Goal: Transaction & Acquisition: Purchase product/service

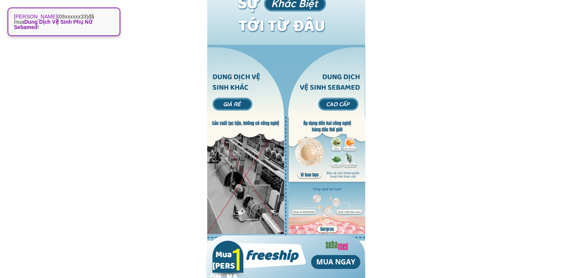
scroll to position [1141, 0]
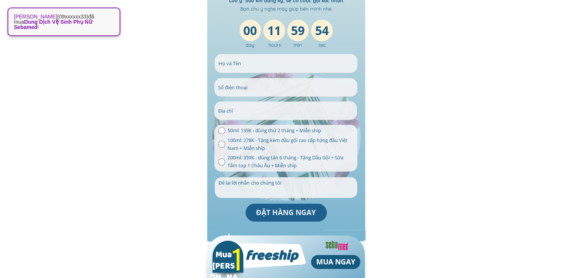
click at [316, 149] on span "100ml: 278K - Tặng kèm dầu gội cao cấp hàng đầu Việt Nam + Miễn ship" at bounding box center [290, 144] width 126 height 16
radio input "true"
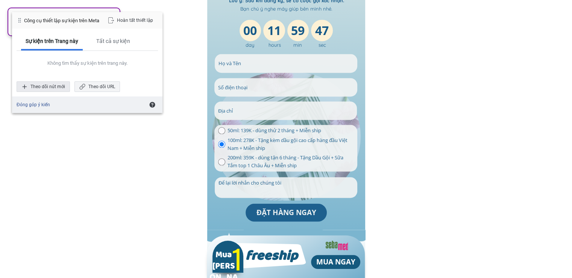
click at [50, 87] on div "Theo dõi nút mới" at bounding box center [43, 86] width 53 height 11
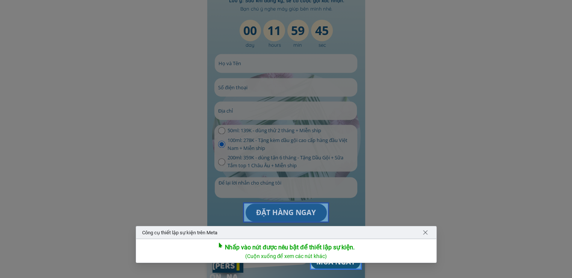
click at [283, 211] on div at bounding box center [286, 212] width 86 height 20
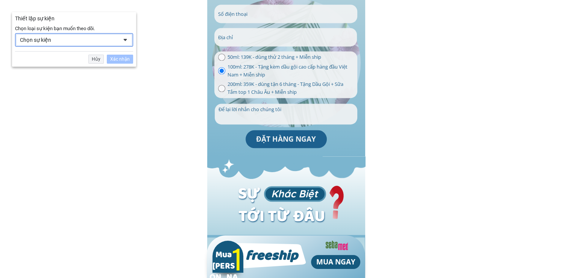
click at [88, 33] on div "Chọn sự kiện" at bounding box center [74, 40] width 118 height 14
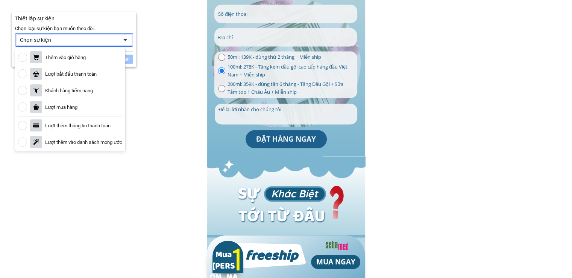
scroll to position [88, 0]
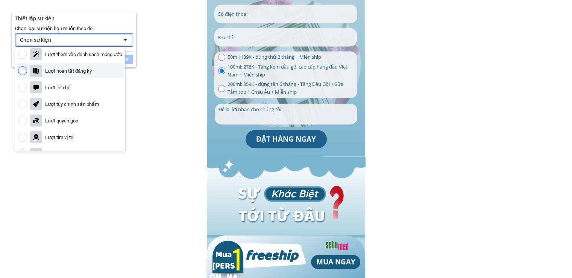
click at [85, 75] on div "Lượt hoàn tất đăng ký" at bounding box center [70, 70] width 107 height 15
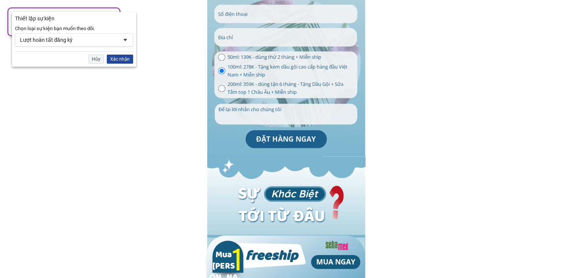
click at [114, 55] on div "Xác nhận" at bounding box center [120, 59] width 26 height 9
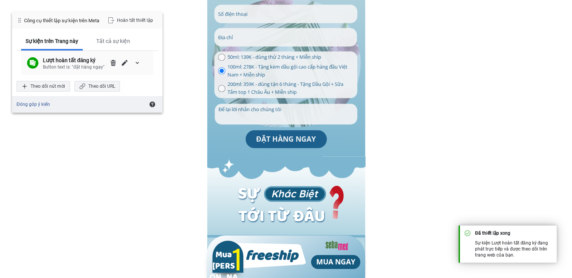
click at [89, 71] on div "Lượt hoàn tất đăng ký Button text is: "đặt hàng ngay"" at bounding box center [87, 63] width 132 height 24
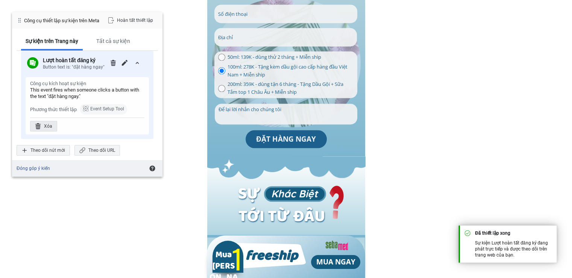
click at [53, 126] on div "Xóa" at bounding box center [43, 126] width 27 height 11
click at [116, 124] on div "Xóa" at bounding box center [110, 126] width 27 height 11
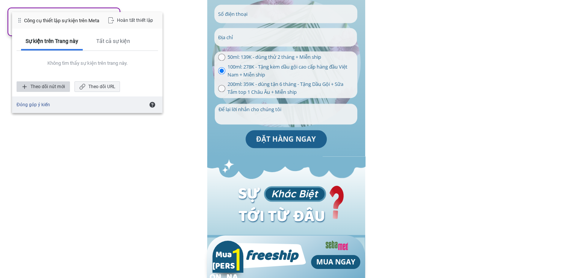
click at [61, 85] on div "Theo dõi nút mới" at bounding box center [43, 86] width 53 height 11
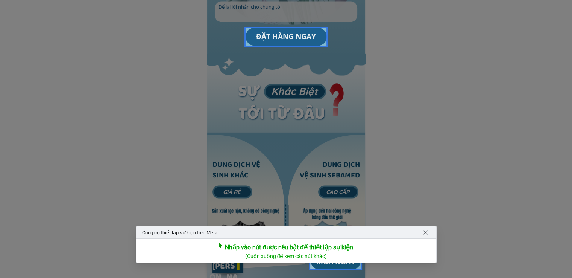
scroll to position [1229, 0]
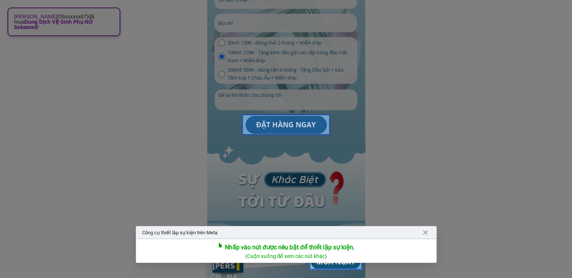
click at [294, 124] on div at bounding box center [286, 124] width 88 height 21
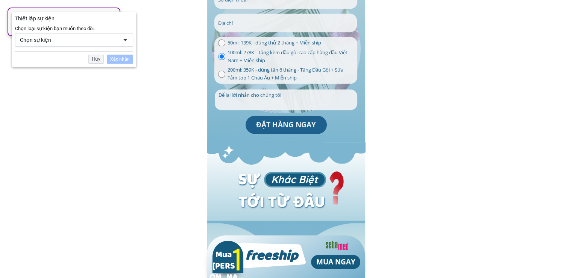
scroll to position [1215, 0]
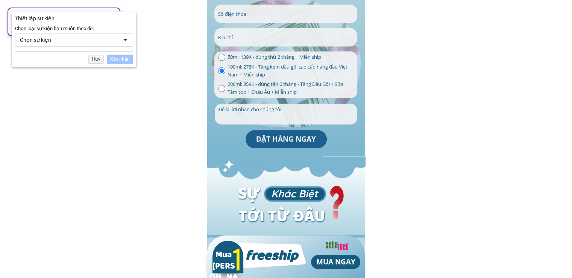
click at [96, 54] on div "Hủy Xác nhận" at bounding box center [74, 57] width 118 height 12
click at [95, 55] on div "Hủy" at bounding box center [95, 59] width 15 height 9
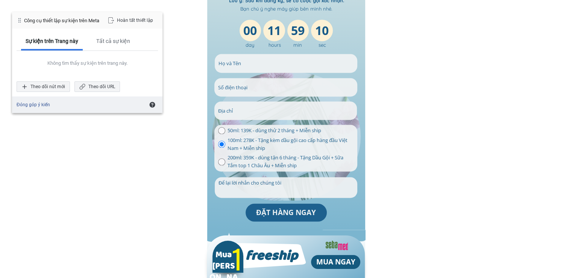
scroll to position [1229, 0]
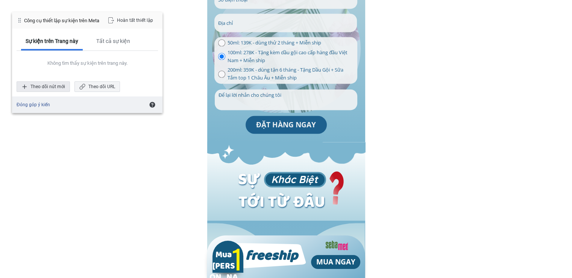
click at [64, 83] on div "Theo dõi nút mới" at bounding box center [43, 86] width 53 height 11
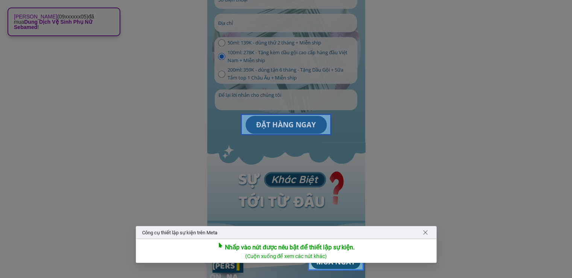
click at [280, 122] on div at bounding box center [286, 124] width 91 height 21
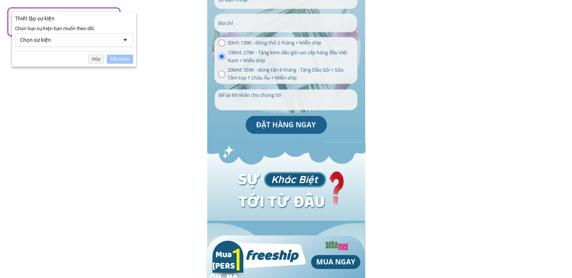
scroll to position [1215, 0]
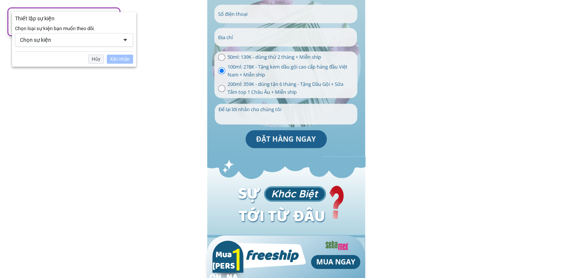
click at [88, 41] on div "Chọn sự kiện" at bounding box center [69, 39] width 98 height 7
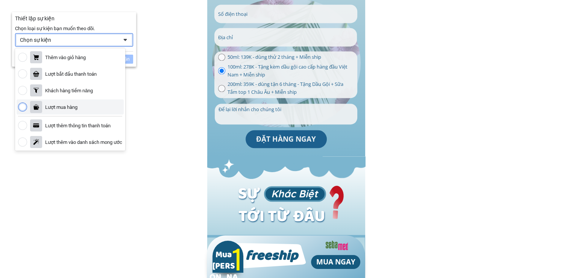
scroll to position [88, 0]
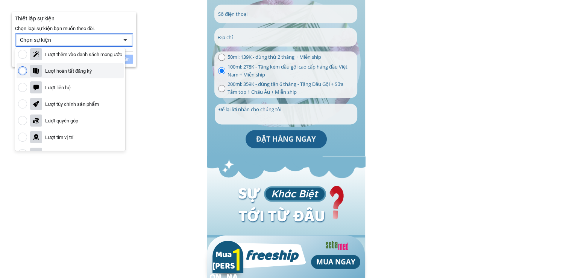
click at [74, 73] on div "Lượt hoàn tất đăng ký" at bounding box center [68, 71] width 47 height 6
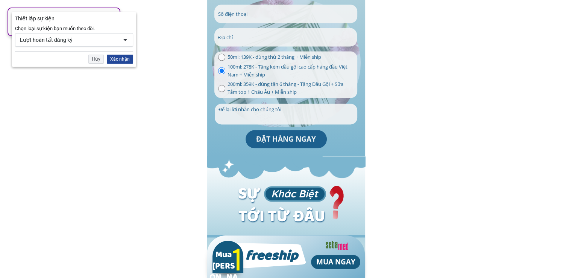
click at [122, 62] on div "Xác nhận" at bounding box center [120, 59] width 26 height 9
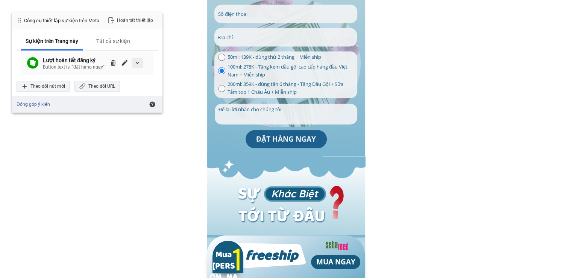
click at [141, 67] on div "mở rộng/thu gọn chi tiết" at bounding box center [137, 63] width 11 height 11
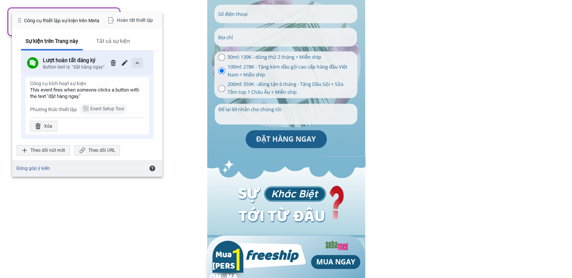
click at [139, 59] on div "mở rộng/thu gọn chi tiết" at bounding box center [137, 63] width 11 height 11
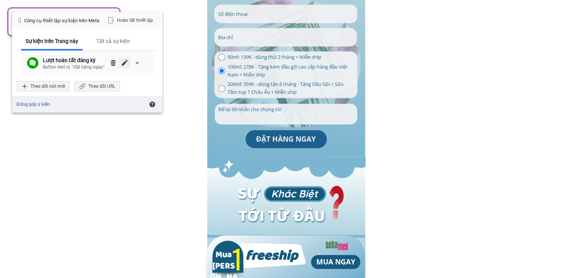
click at [123, 62] on span "Chỉnh sửa" at bounding box center [125, 63] width 6 height 6
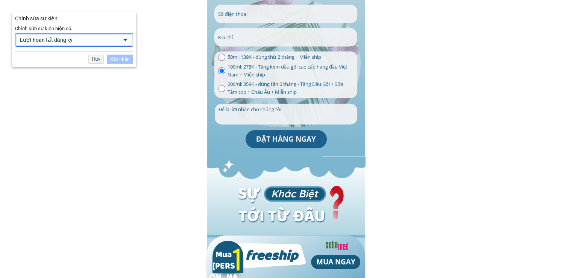
click at [118, 41] on div "Lượt hoàn tất đăng ký" at bounding box center [74, 40] width 118 height 14
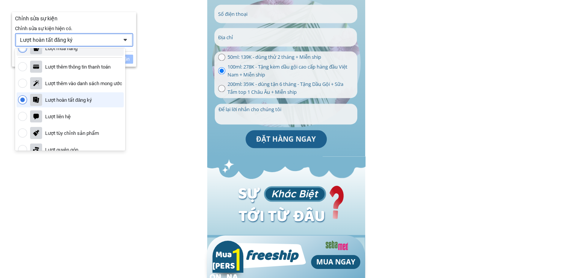
scroll to position [51, 0]
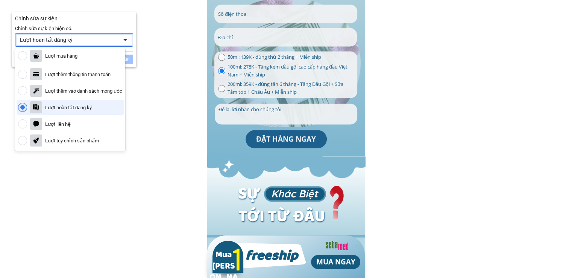
click at [98, 107] on div "Lượt hoàn tất đăng ký" at bounding box center [70, 107] width 107 height 15
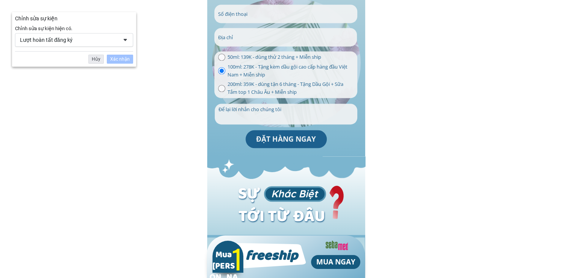
click at [102, 61] on div "Hủy" at bounding box center [95, 59] width 15 height 9
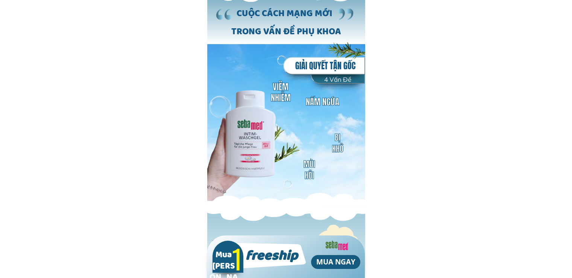
scroll to position [439, 0]
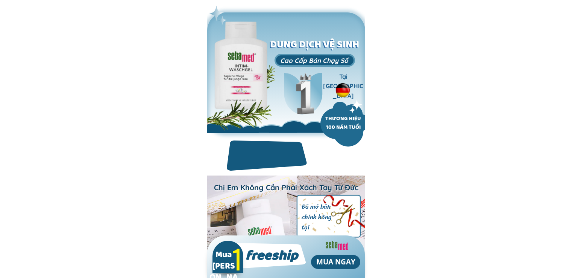
scroll to position [439, 0]
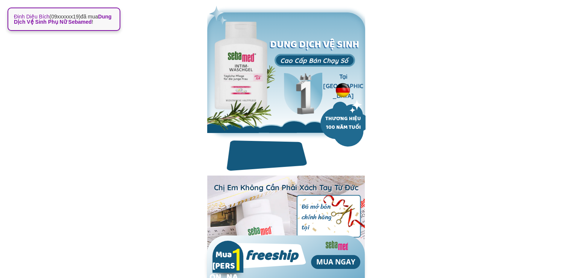
scroll to position [175, 0]
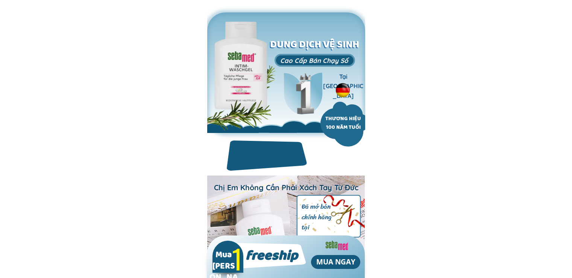
scroll to position [527, 0]
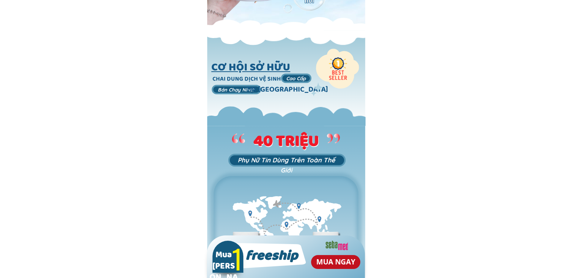
click at [330, 265] on p "MUA NGAY" at bounding box center [335, 262] width 49 height 14
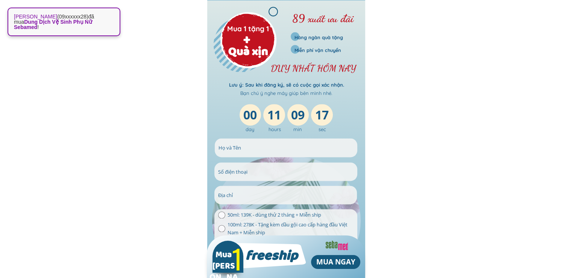
scroll to position [1145, 0]
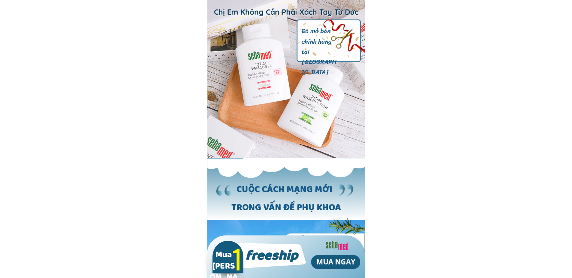
scroll to position [351, 0]
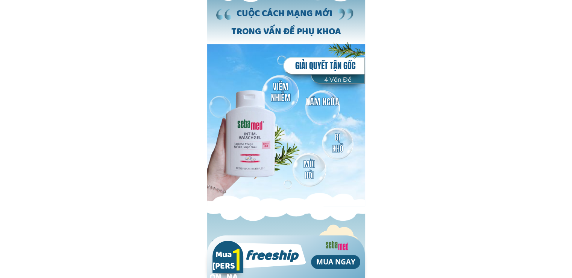
scroll to position [527, 0]
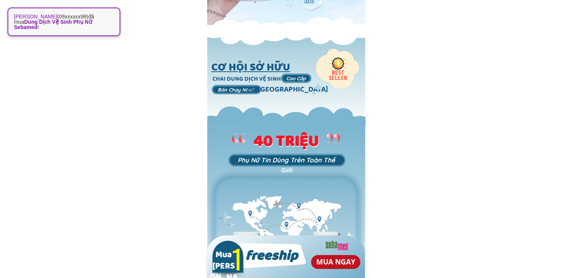
click at [330, 262] on p "MUA NGAY" at bounding box center [335, 262] width 49 height 14
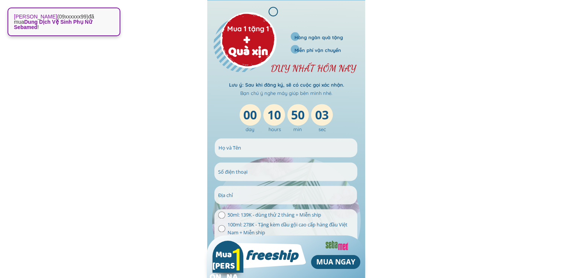
click at [293, 152] on input "text" at bounding box center [286, 147] width 139 height 18
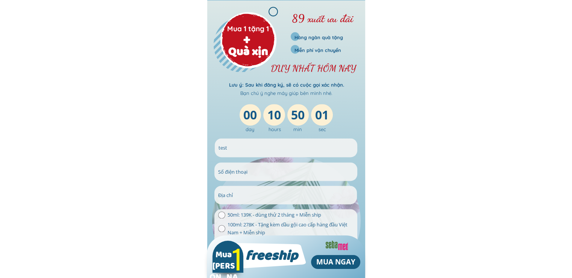
type input "test"
type input "0374354271"
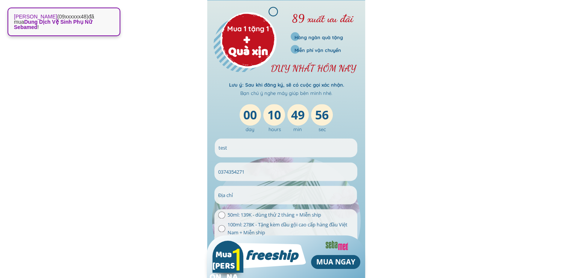
scroll to position [1145, 0]
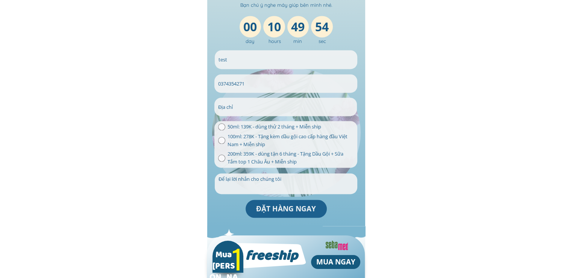
click at [237, 108] on input "text" at bounding box center [285, 106] width 139 height 18
type input "ad"
click at [223, 140] on input "radio" at bounding box center [221, 140] width 7 height 7
radio input "true"
click at [277, 213] on p "ĐẶT HÀNG NGAY" at bounding box center [286, 208] width 81 height 18
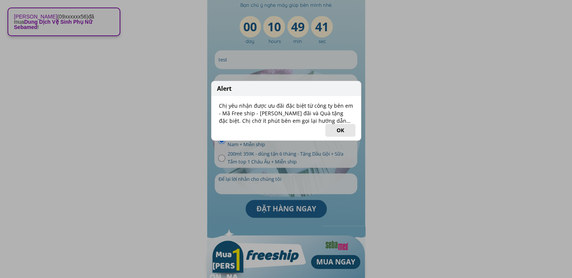
click at [339, 128] on button "OK" at bounding box center [340, 130] width 30 height 13
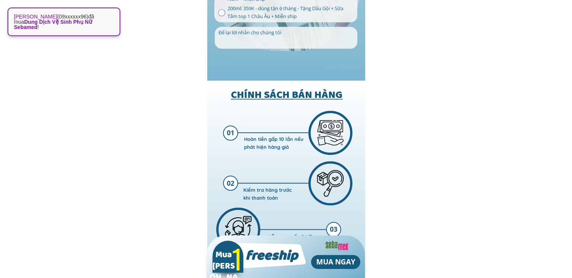
scroll to position [6325, 0]
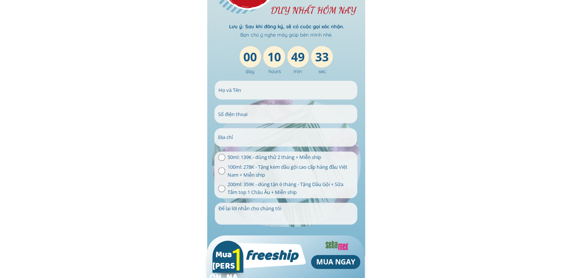
click at [294, 88] on input "text" at bounding box center [286, 90] width 139 height 18
type input "tesst"
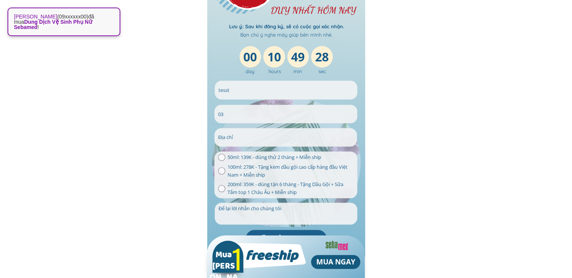
type input "0"
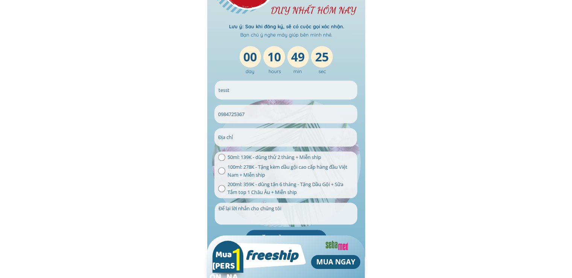
type input "0984725367"
click at [271, 117] on input "0984725367" at bounding box center [285, 114] width 139 height 18
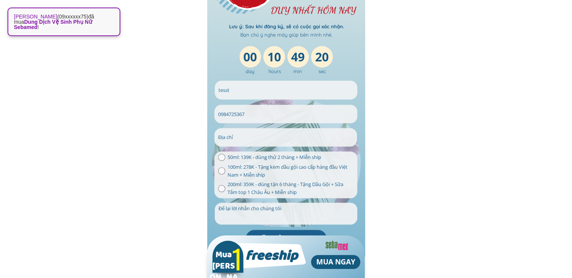
click at [220, 189] on input "radio" at bounding box center [221, 188] width 7 height 7
radio input "true"
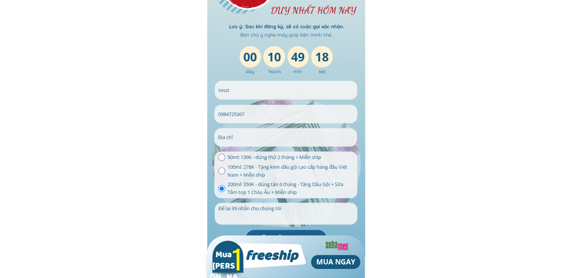
scroll to position [6413, 0]
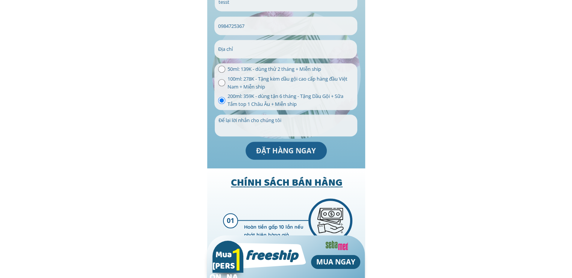
click at [290, 160] on div "Mua 1 tặng 1 Quà xịn 89 xuất ưu đãi Hàng ngàn quà tặng Miễn phí vận chuyển DUY …" at bounding box center [286, 11] width 158 height 314
click at [292, 155] on p "ĐẶT HÀNG NGAY" at bounding box center [286, 150] width 81 height 18
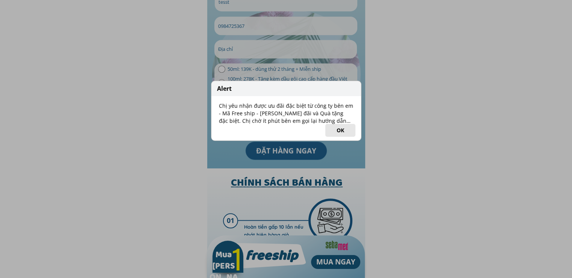
click at [330, 129] on button "OK" at bounding box center [340, 130] width 30 height 13
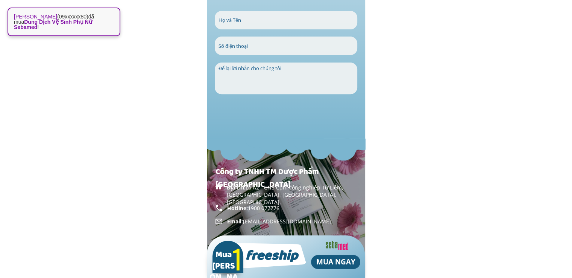
scroll to position [8774, 0]
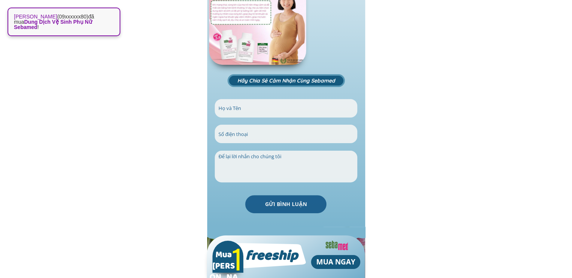
click at [303, 110] on input "text" at bounding box center [286, 108] width 139 height 18
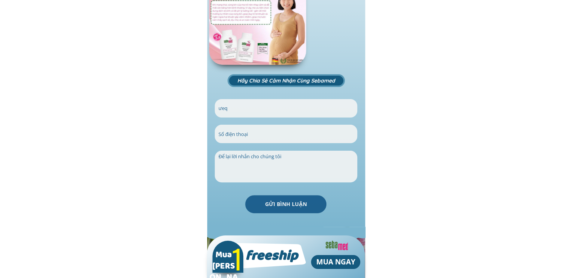
type input "ưeq"
click at [266, 136] on input "tel" at bounding box center [286, 134] width 139 height 18
type input "0374364574"
click at [297, 204] on p "GỬI BÌNH LUẬN" at bounding box center [285, 204] width 81 height 18
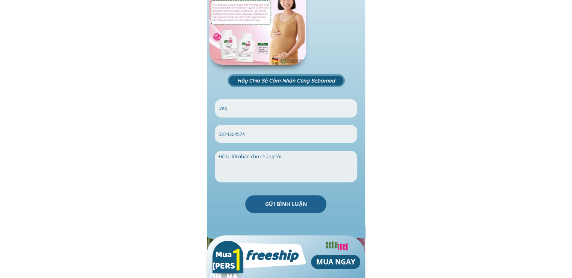
click at [284, 162] on textarea at bounding box center [286, 167] width 139 height 32
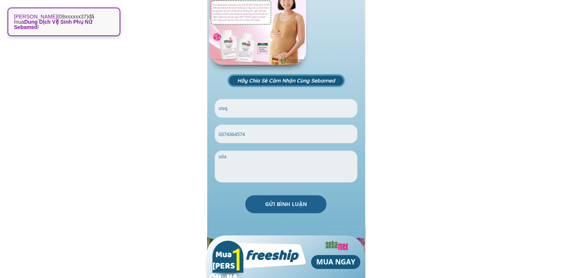
type textarea "sda"
click at [295, 201] on p "GỬI BÌNH LUẬN" at bounding box center [285, 204] width 81 height 18
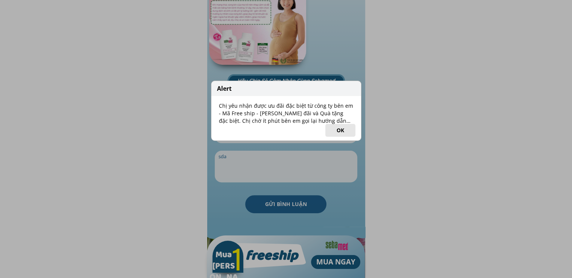
click at [338, 126] on button "OK" at bounding box center [340, 130] width 30 height 13
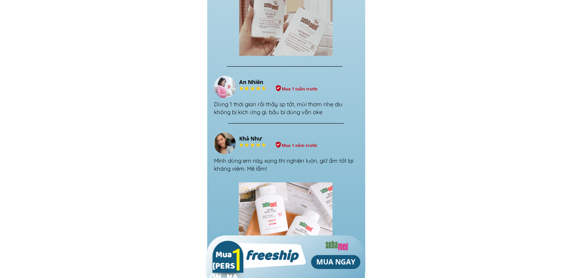
scroll to position [7984, 0]
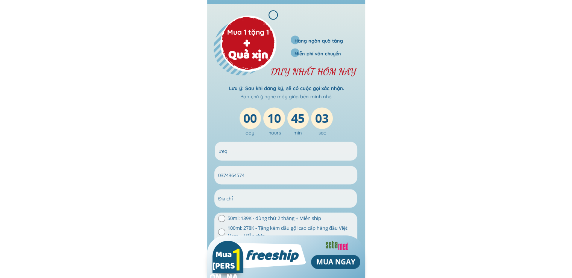
scroll to position [1141, 0]
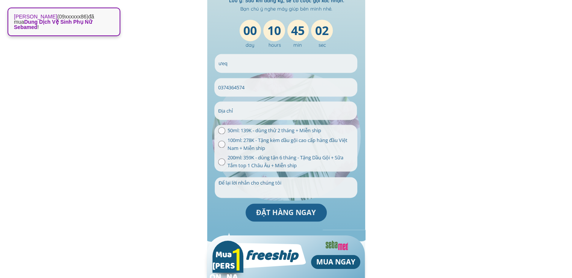
click at [233, 144] on span "100ml: 278K - Tặng kèm dầu gội cao cấp hàng đầu Việt Nam + Miễn ship" at bounding box center [290, 144] width 126 height 16
radio input "true"
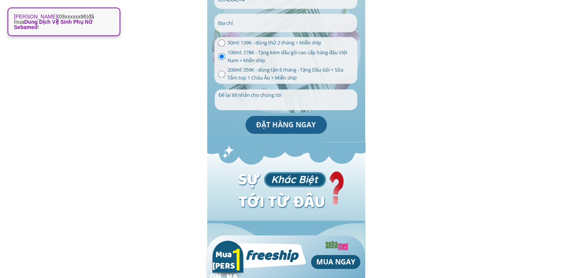
click at [274, 127] on p "ĐẶT HÀNG NGAY" at bounding box center [286, 125] width 81 height 18
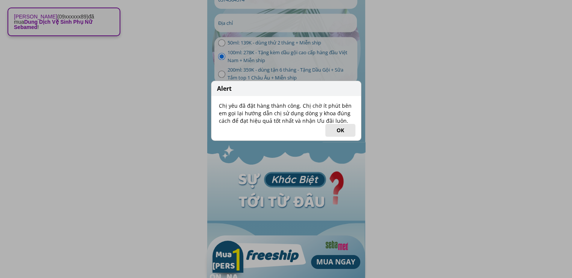
click at [336, 132] on button "OK" at bounding box center [340, 130] width 30 height 13
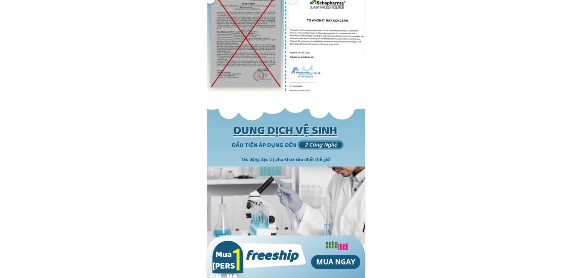
scroll to position [2897, 0]
